Goal: Communication & Community: Answer question/provide support

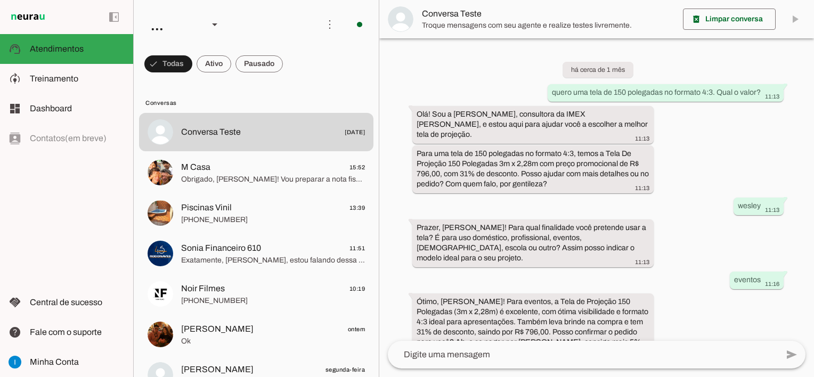
scroll to position [779, 0]
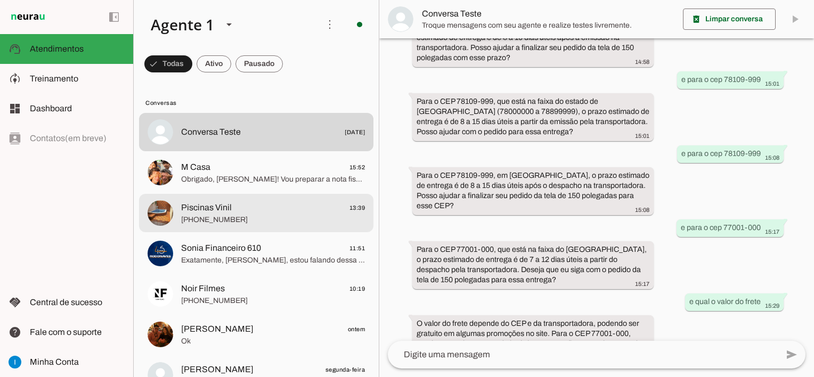
click at [260, 209] on span "Piscinas Vinil 13:39" at bounding box center [273, 207] width 184 height 13
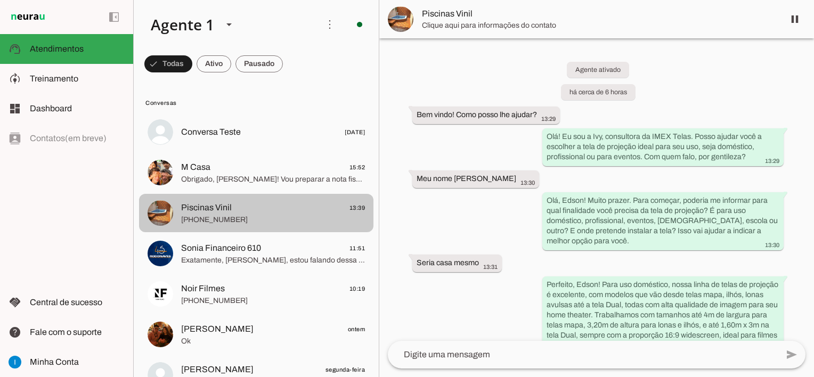
scroll to position [866, 0]
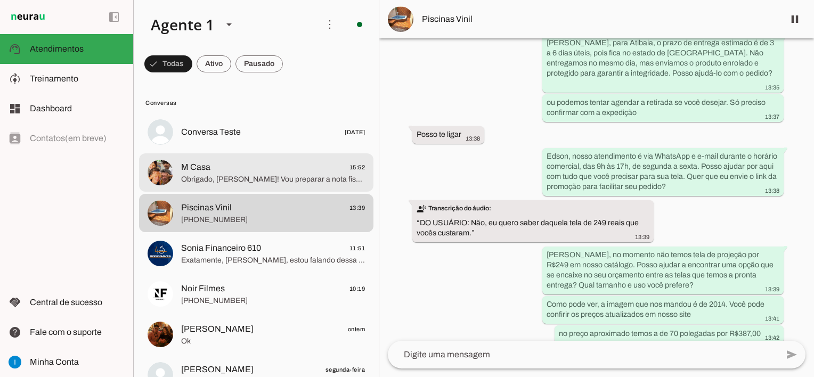
click at [265, 173] on span "M Casa 15:52" at bounding box center [273, 167] width 184 height 13
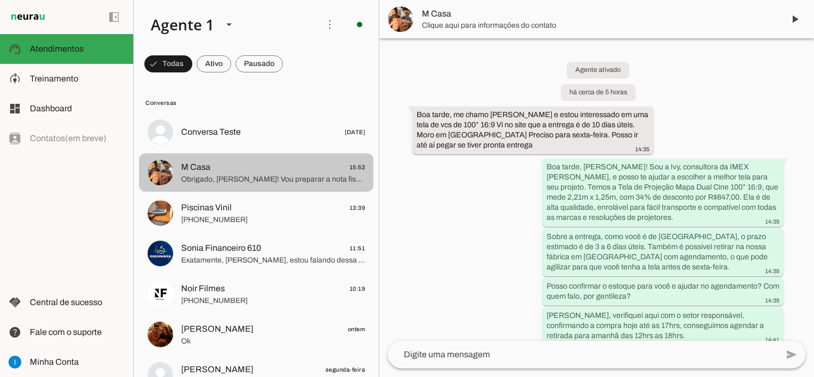
scroll to position [983, 0]
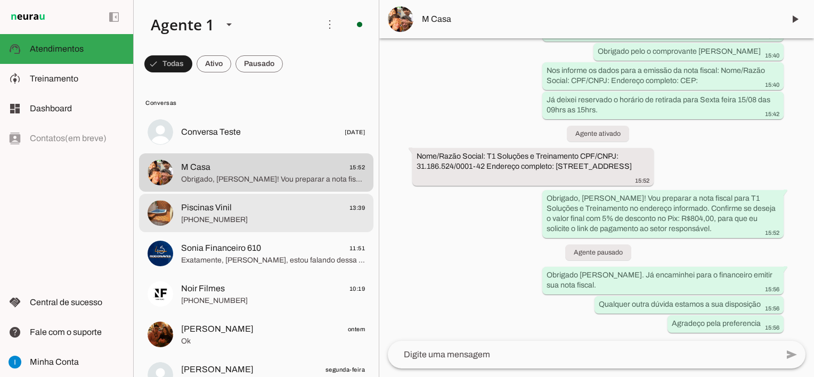
click at [277, 211] on span "Piscinas Vinil 13:39" at bounding box center [273, 207] width 184 height 13
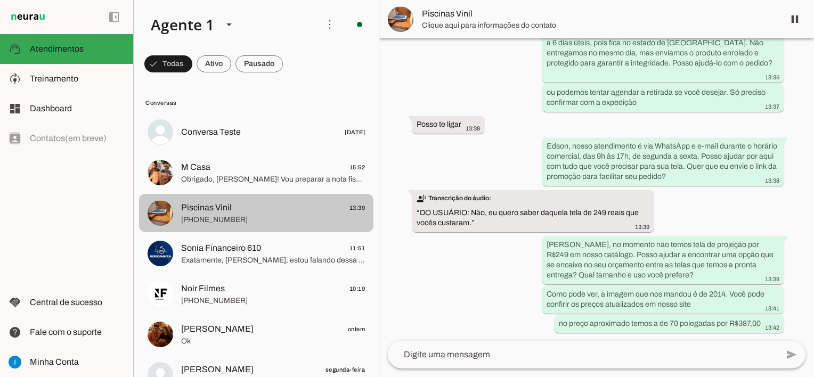
scroll to position [866, 0]
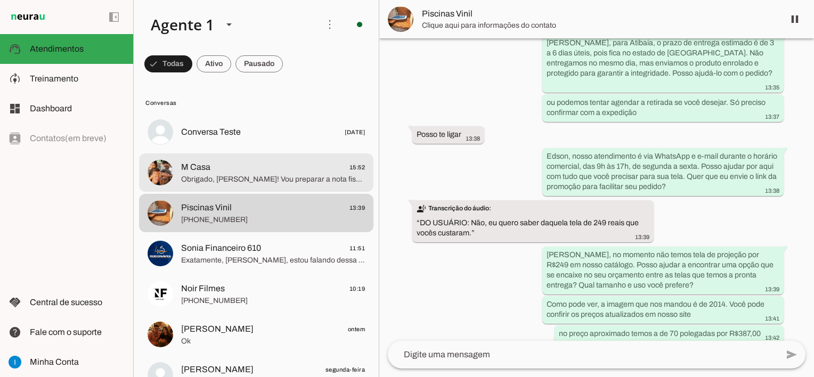
click at [298, 173] on span "M Casa 15:52" at bounding box center [273, 167] width 184 height 13
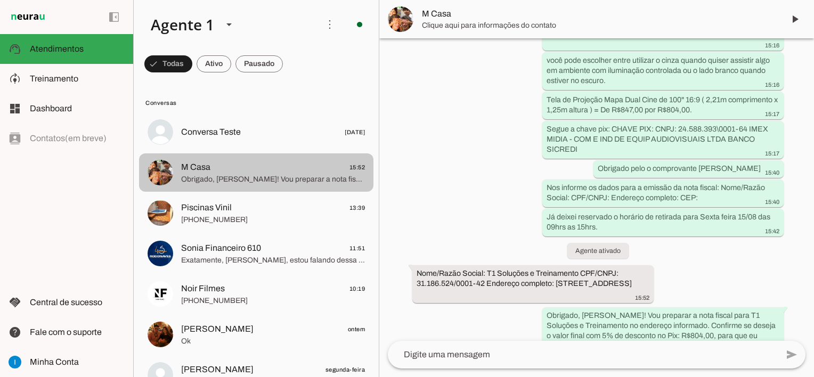
scroll to position [983, 0]
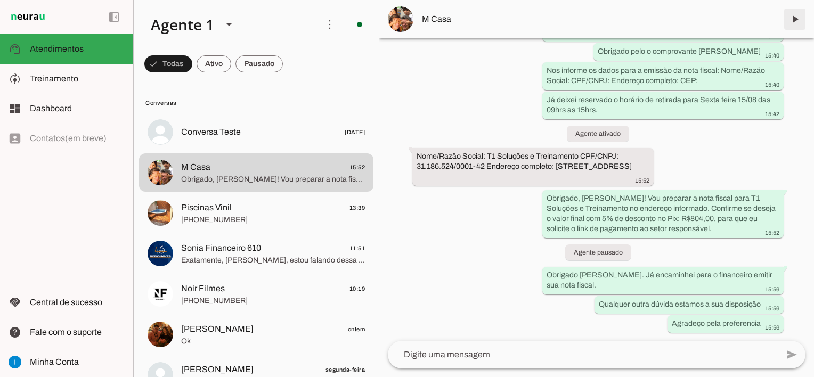
click at [801, 20] on span at bounding box center [795, 19] width 26 height 26
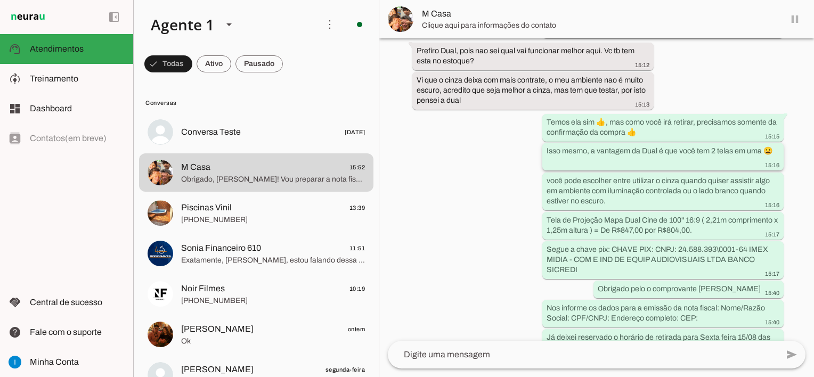
scroll to position [1007, 0]
